Goal: Go to known website: Go to known website

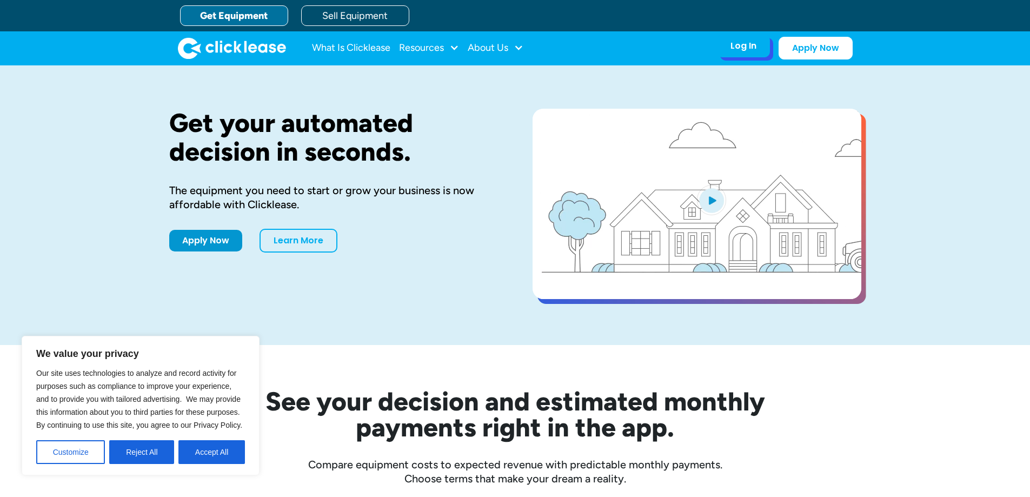
click at [747, 51] on div "Log In" at bounding box center [744, 46] width 26 height 11
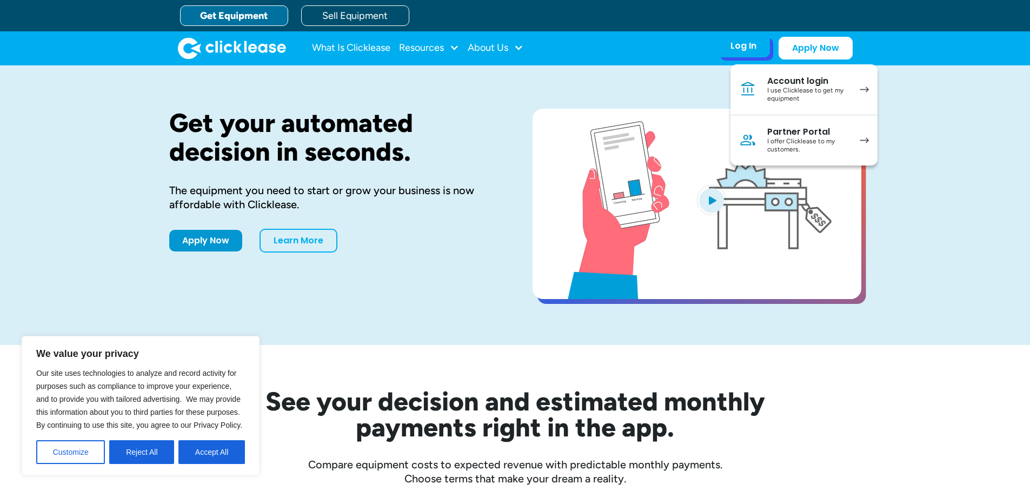
click at [785, 89] on div "I use Clicklease to get my equipment" at bounding box center [809, 95] width 82 height 17
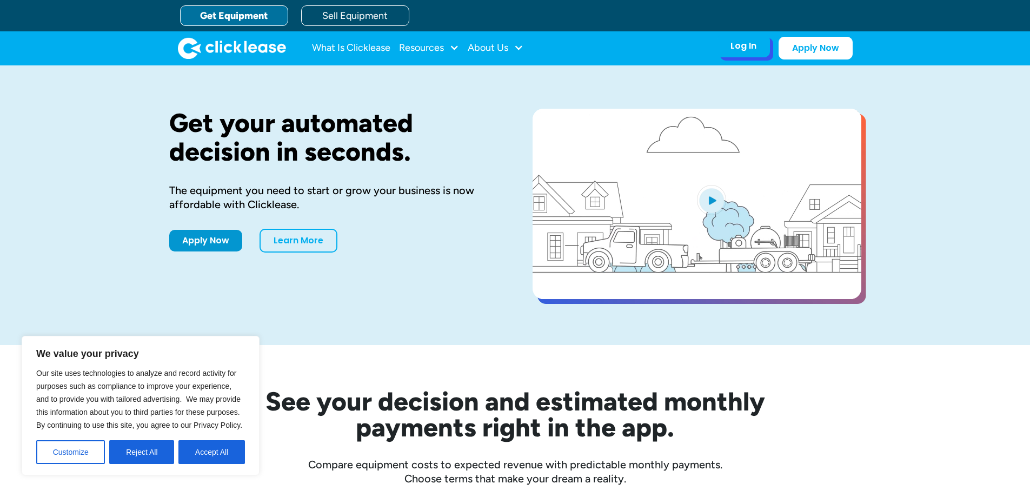
click at [754, 52] on div "Log In Account login I use Clicklease to get my equipment Partner Portal I offe…" at bounding box center [743, 46] width 53 height 23
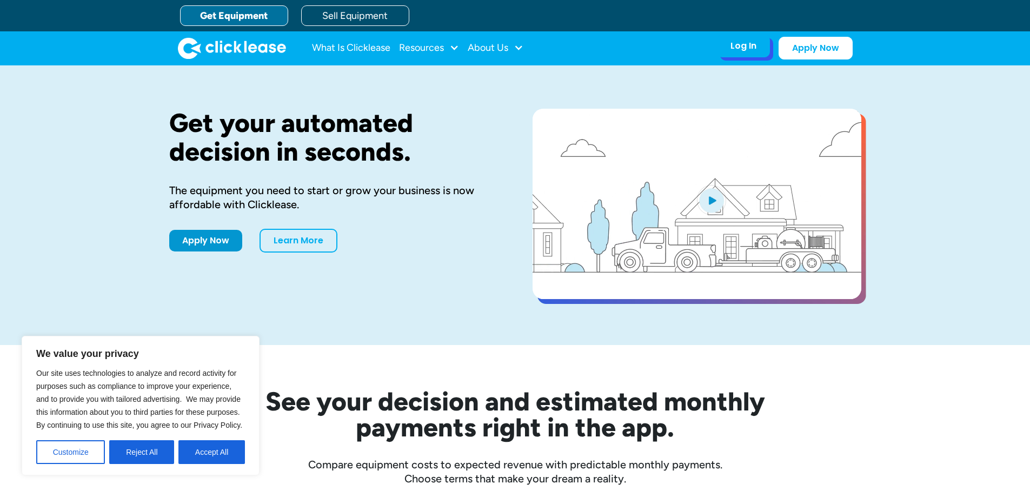
click at [743, 51] on div "Log In" at bounding box center [744, 46] width 26 height 11
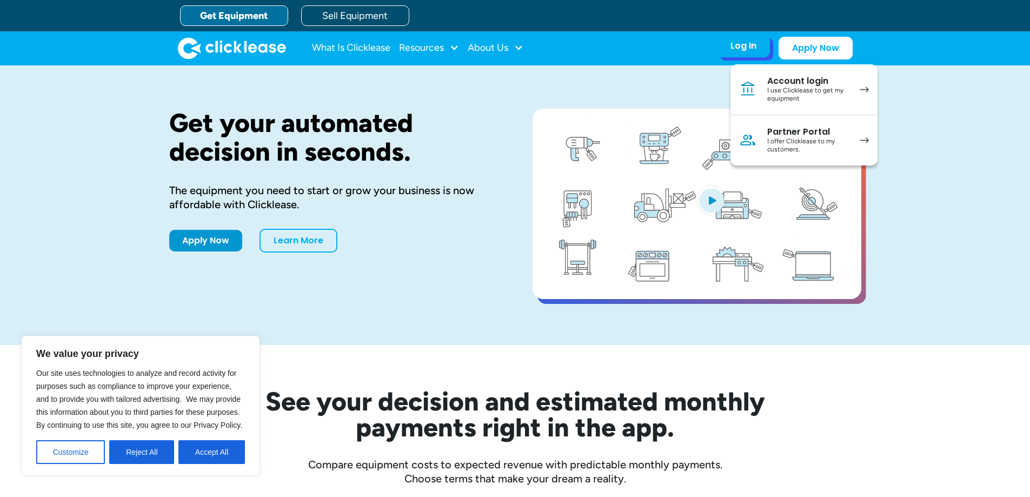
click at [785, 130] on div "Partner Portal" at bounding box center [809, 132] width 82 height 11
